Goal: Register for event/course

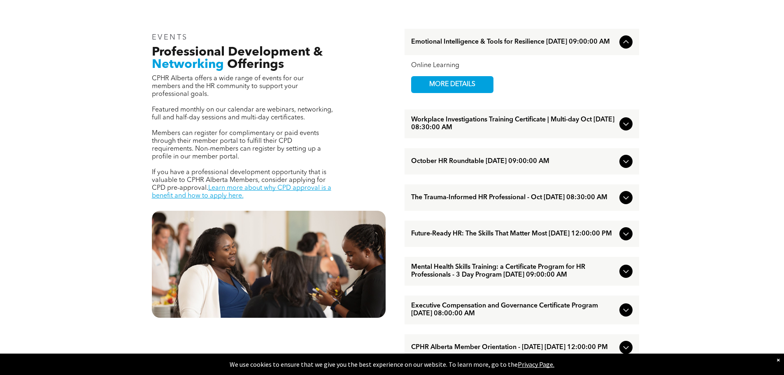
scroll to position [288, 0]
click at [454, 79] on link "MORE DETAILS" at bounding box center [452, 84] width 82 height 17
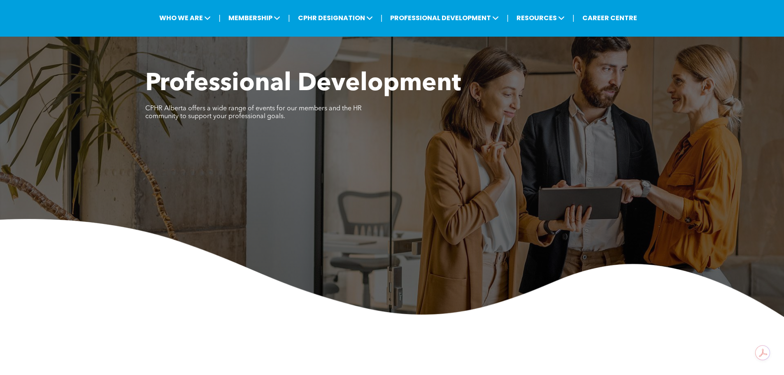
scroll to position [41, 0]
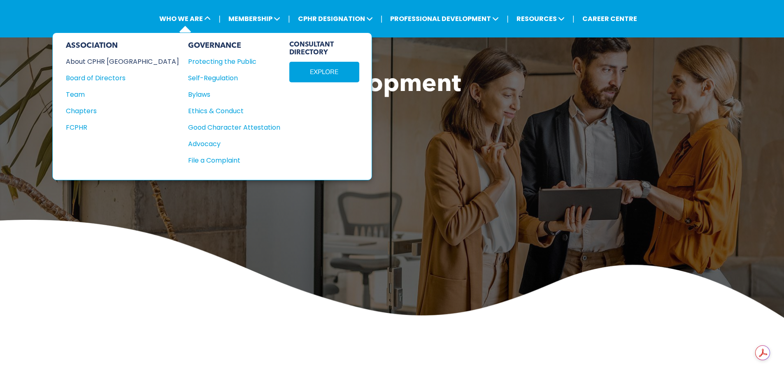
click at [115, 59] on div "About CPHR [GEOGRAPHIC_DATA]" at bounding box center [117, 61] width 102 height 10
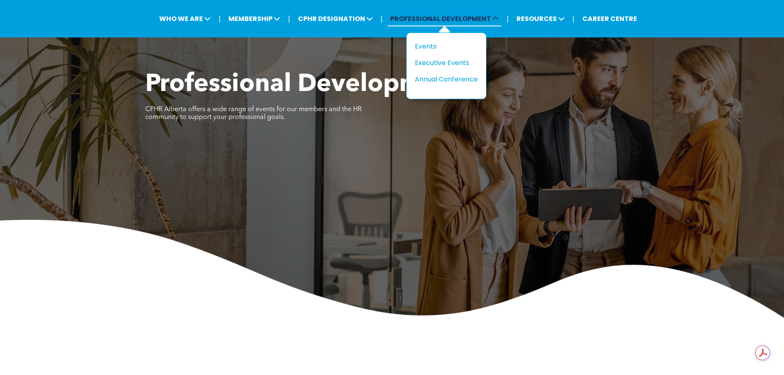
click at [433, 19] on span "PROFESSIONAL DEVELOPMENT" at bounding box center [445, 18] width 114 height 15
click at [432, 65] on div "Executive Events" at bounding box center [443, 63] width 57 height 10
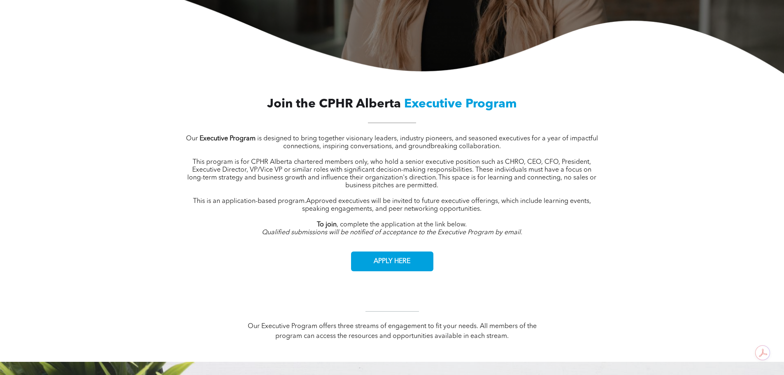
scroll to position [274, 0]
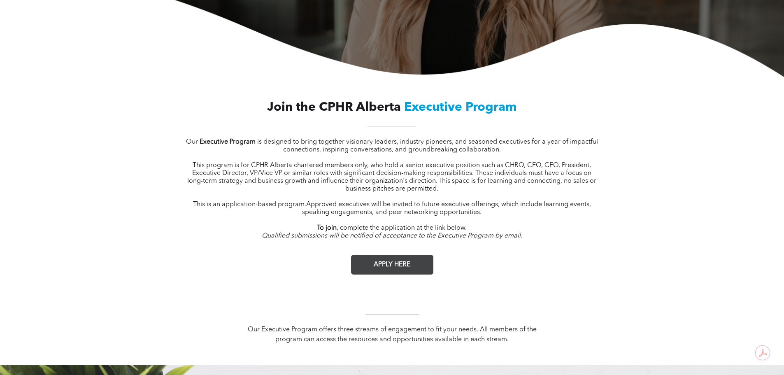
click at [395, 265] on span "APPLY HERE" at bounding box center [392, 265] width 42 height 16
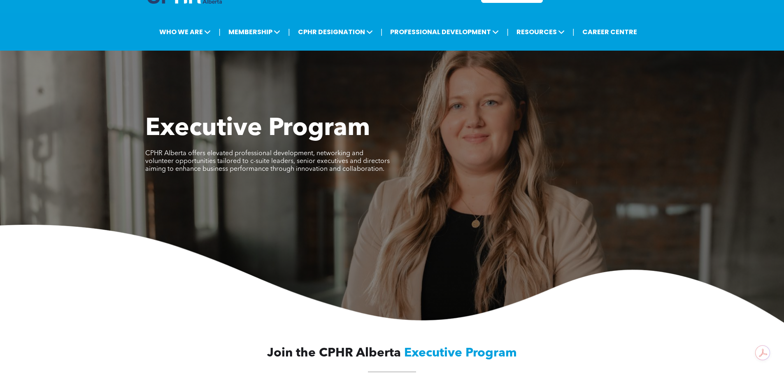
scroll to position [0, 0]
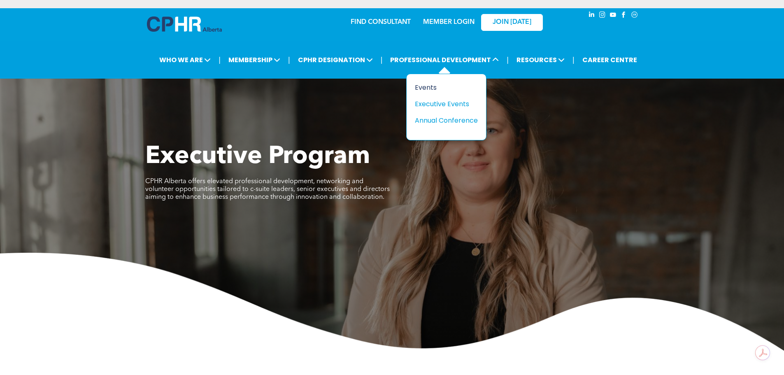
click at [429, 86] on div "Events" at bounding box center [443, 87] width 57 height 10
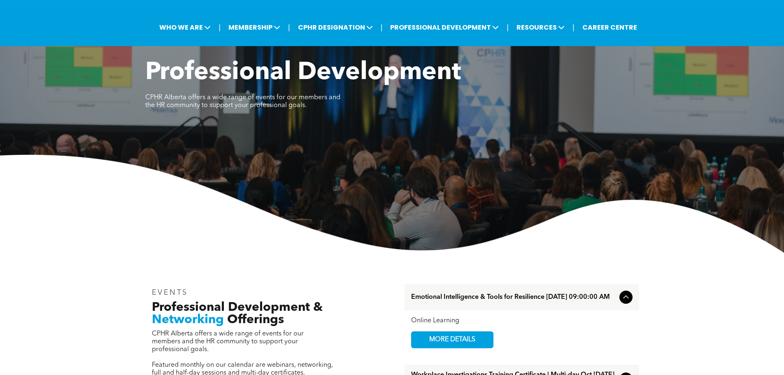
scroll to position [206, 0]
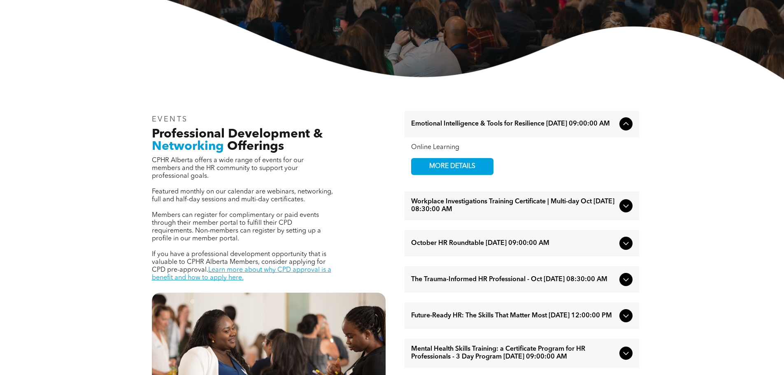
click at [627, 207] on icon at bounding box center [626, 206] width 10 height 10
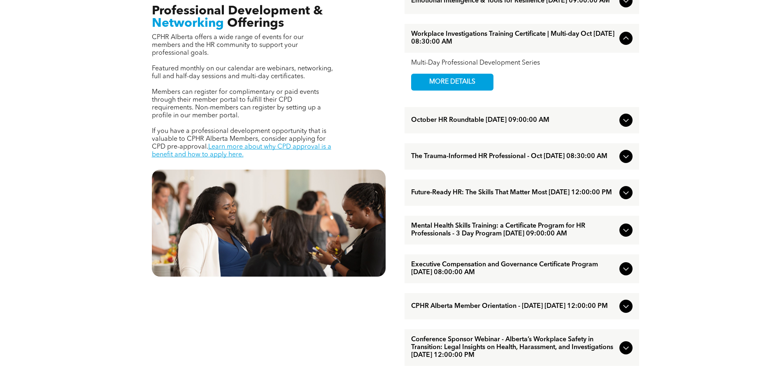
scroll to position [329, 0]
click at [624, 196] on icon at bounding box center [626, 192] width 10 height 10
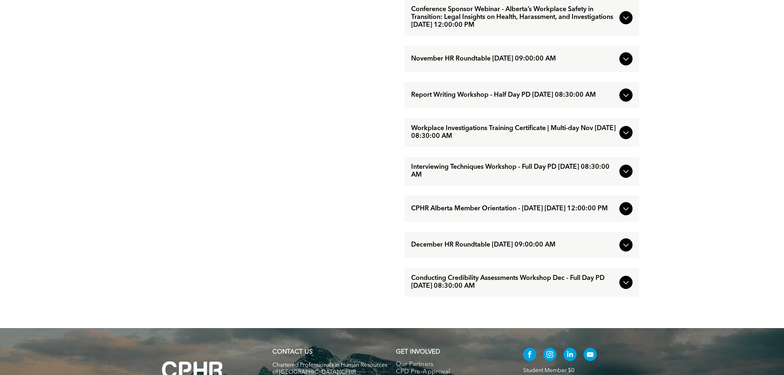
scroll to position [658, 0]
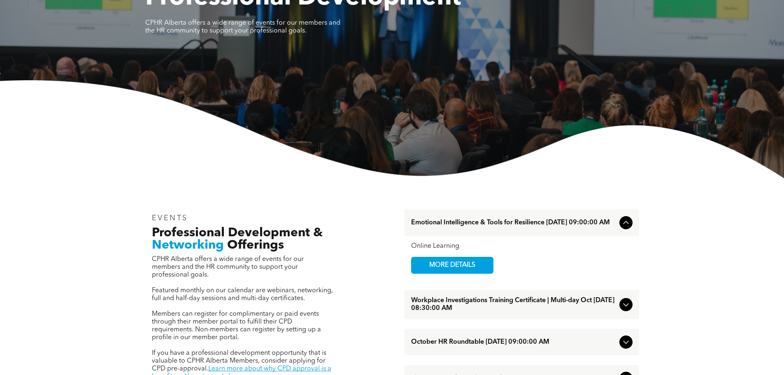
scroll to position [123, 0]
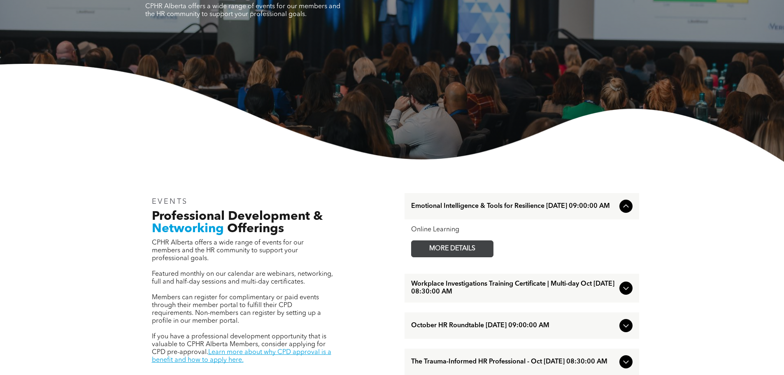
click at [447, 254] on span "MORE DETAILS" at bounding box center [452, 249] width 65 height 16
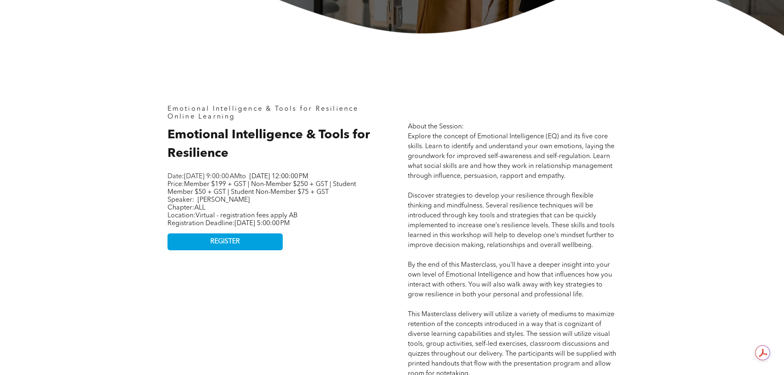
scroll to position [82, 0]
